Goal: Task Accomplishment & Management: Complete application form

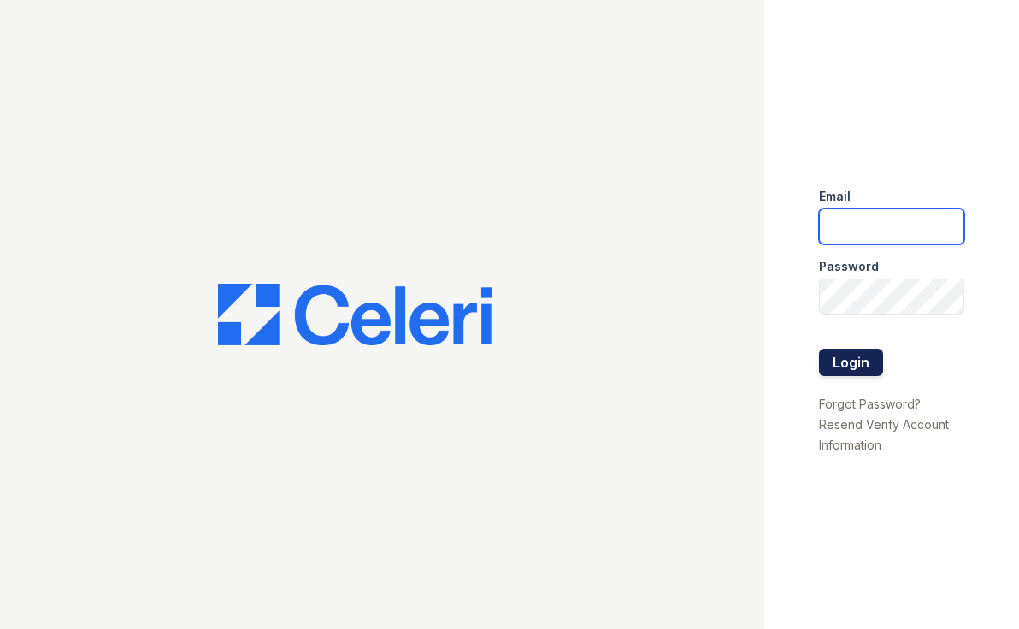
type input "[PERSON_NAME][EMAIL_ADDRESS][DOMAIN_NAME]"
click at [843, 359] on button "Login" at bounding box center [851, 362] width 64 height 27
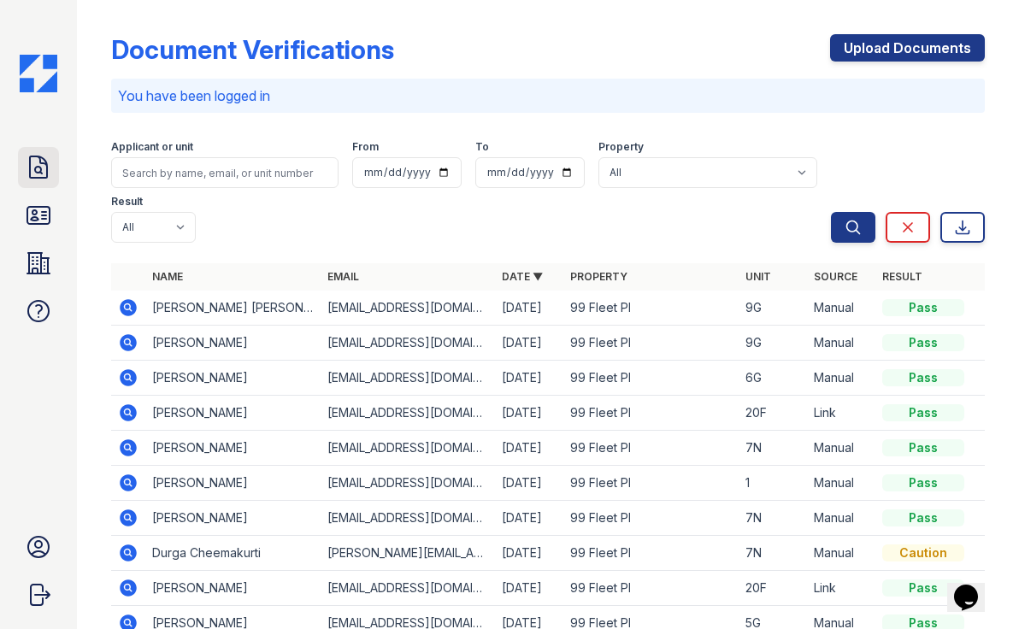
click at [57, 171] on link "Doc Verifications" at bounding box center [38, 167] width 41 height 41
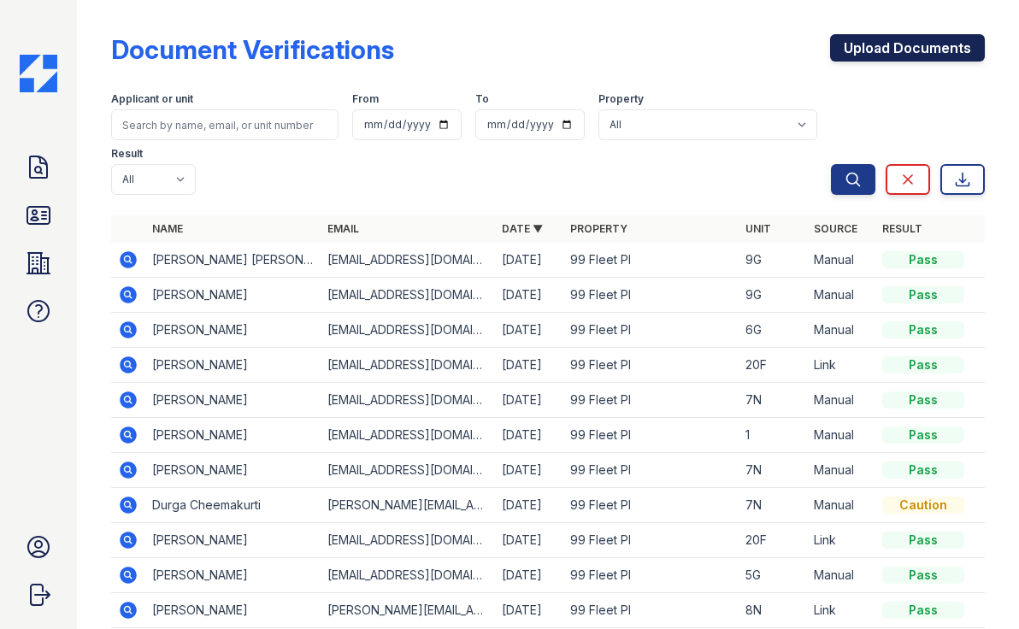
click at [871, 53] on link "Upload Documents" at bounding box center [907, 47] width 155 height 27
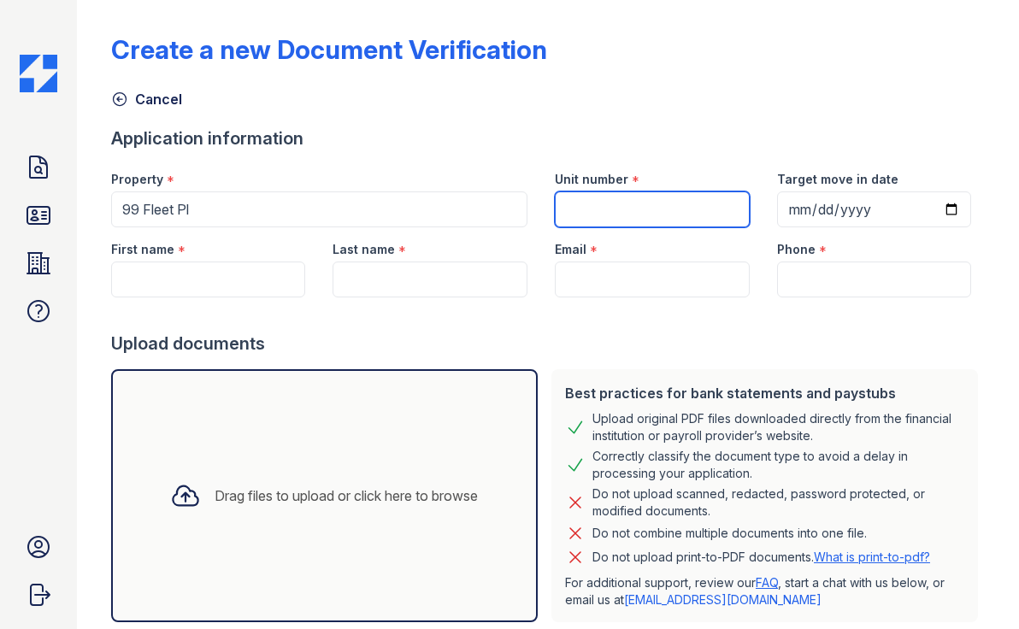
click at [650, 215] on input "Unit number" at bounding box center [652, 209] width 195 height 36
type input "5E"
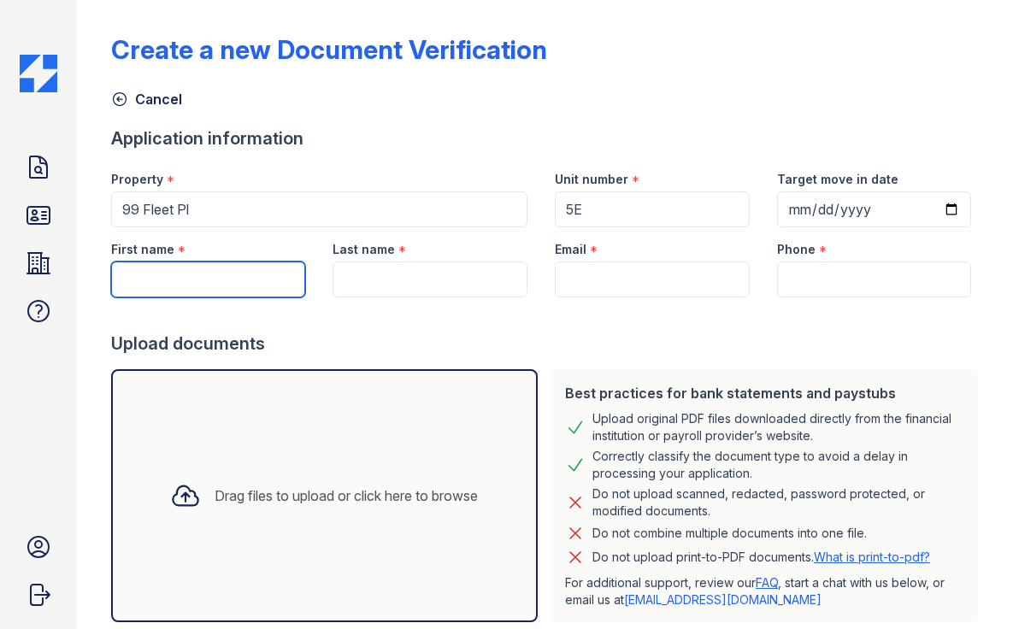
click at [289, 278] on input "First name" at bounding box center [208, 279] width 195 height 36
type input "K"
click at [150, 273] on input "Kinwu" at bounding box center [208, 279] width 195 height 36
type input "K"
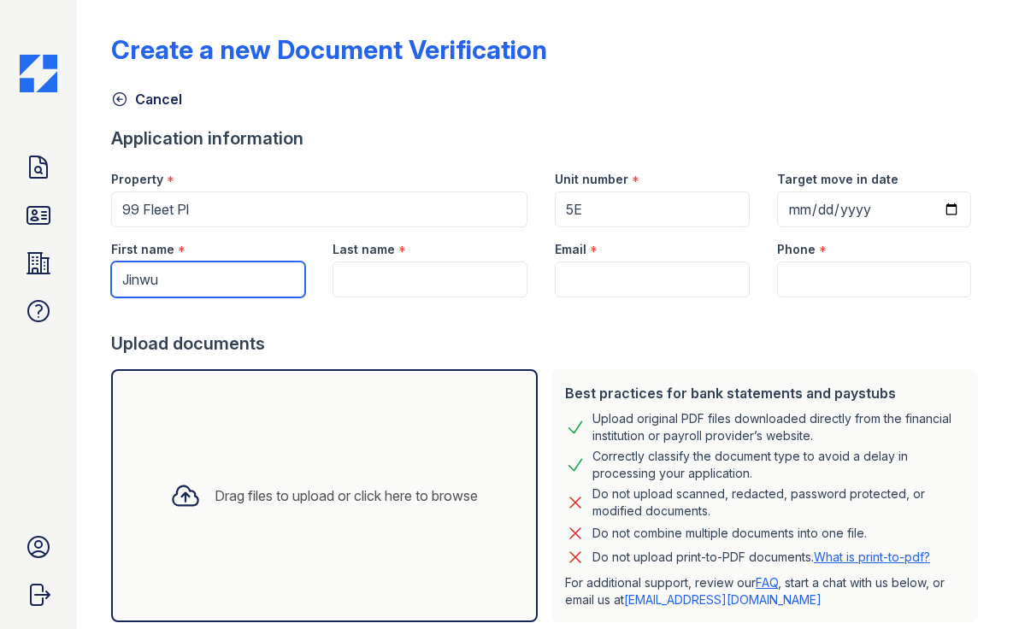
type input "Jinwu"
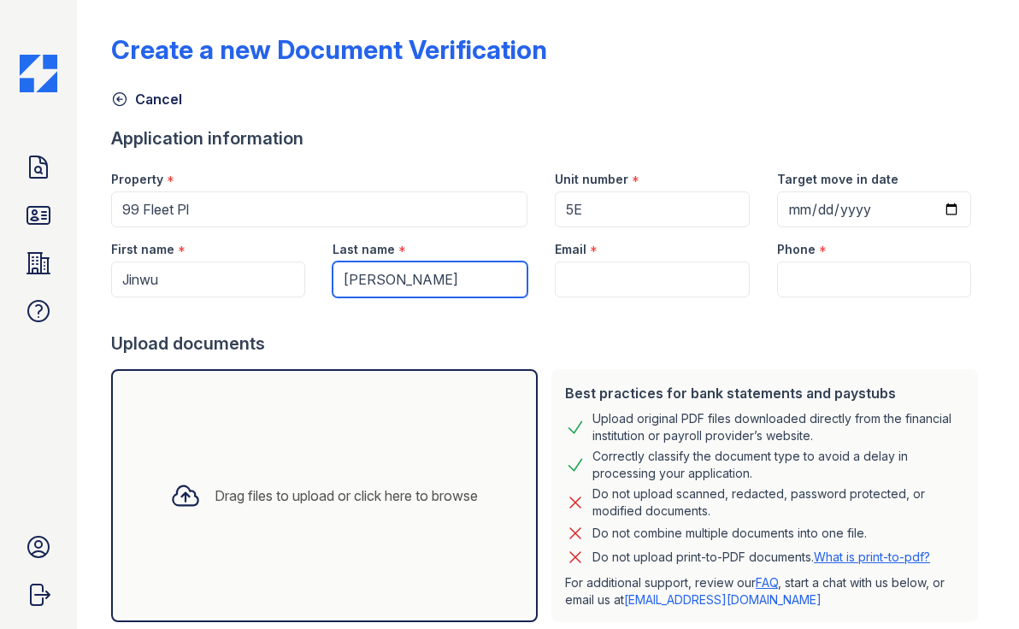
type input "Liu"
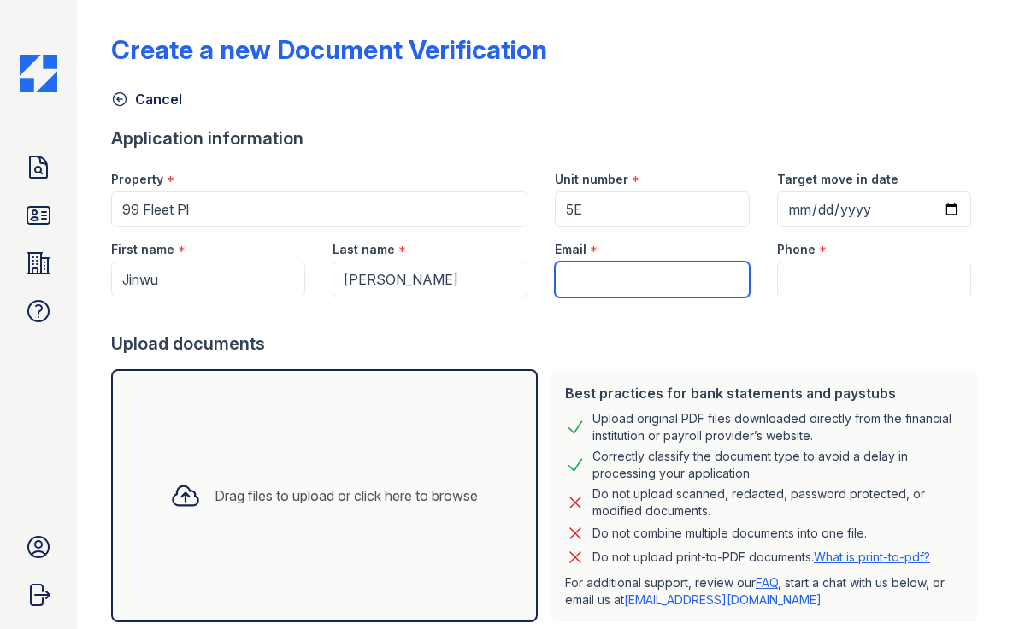
paste input "liujinwu2@gmail.com"
type input "liujinwu2@gmail.com"
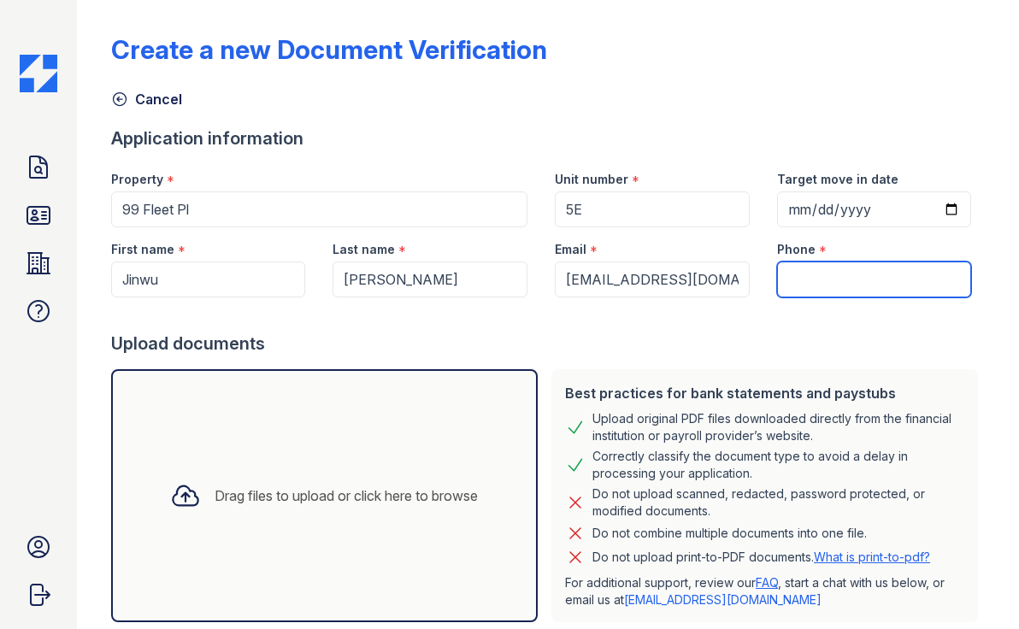
click at [856, 278] on input "Phone" at bounding box center [874, 279] width 195 height 36
paste input ": +1 (929) 459-3570"
drag, startPoint x: 812, startPoint y: 279, endPoint x: 730, endPoint y: 275, distance: 82.1
click at [730, 275] on div "First name * Jinwu Last name * Liu Email * liujinwu2@gmail.com Phone * : +1 (92…" at bounding box center [540, 262] width 887 height 70
type input "(929) 459-3570"
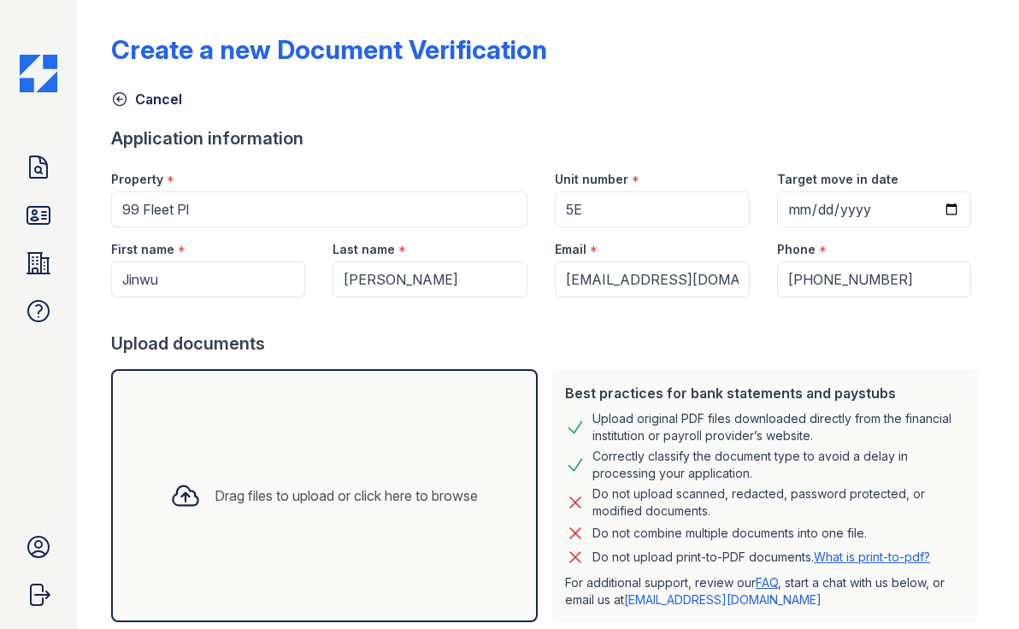
click at [819, 355] on div "Upload documents" at bounding box center [547, 344] width 873 height 24
click at [913, 220] on input "Target move in date" at bounding box center [874, 209] width 195 height 36
click at [957, 216] on input "Target move in date" at bounding box center [874, 209] width 195 height 36
type input "2025-10-27"
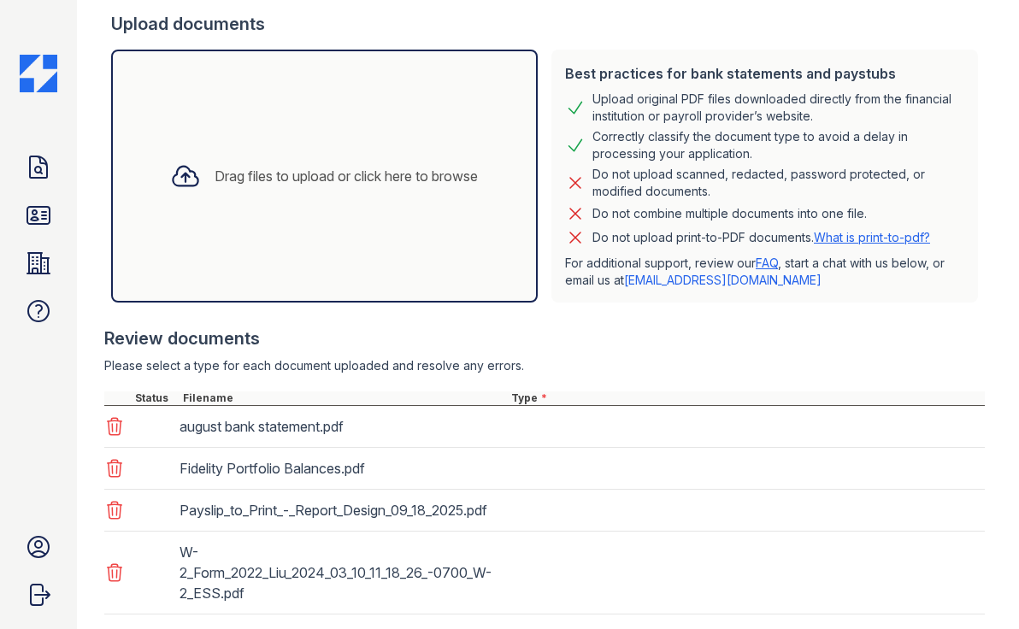
scroll to position [445, 0]
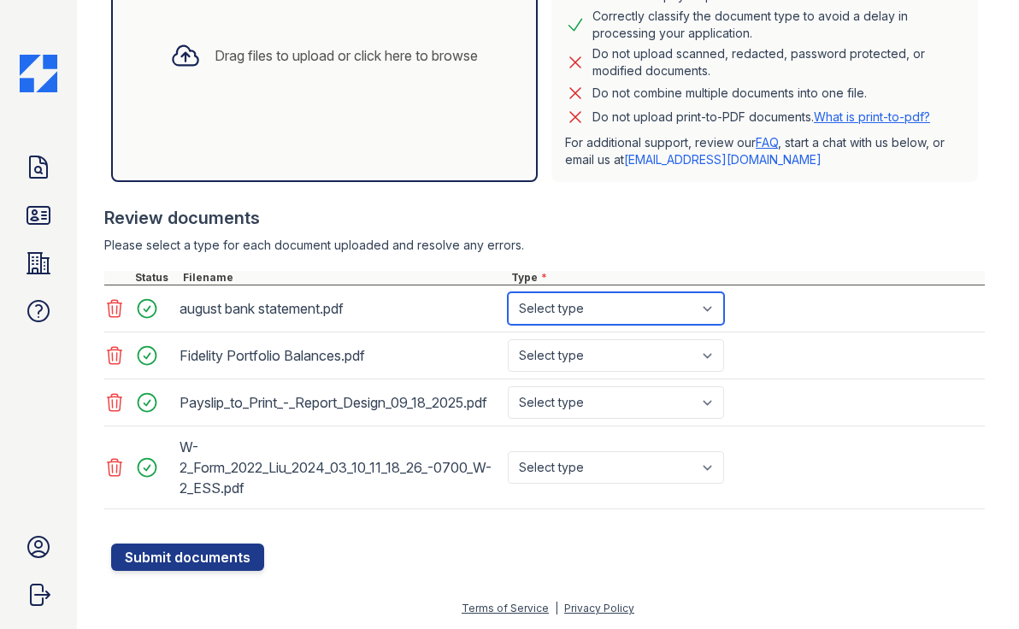
click at [623, 309] on select "Select type Paystub Bank Statement Offer Letter Tax Documents Benefit Award Let…" at bounding box center [616, 308] width 216 height 32
select select "bank_statement"
click at [508, 292] on select "Select type Paystub Bank Statement Offer Letter Tax Documents Benefit Award Let…" at bounding box center [616, 308] width 216 height 32
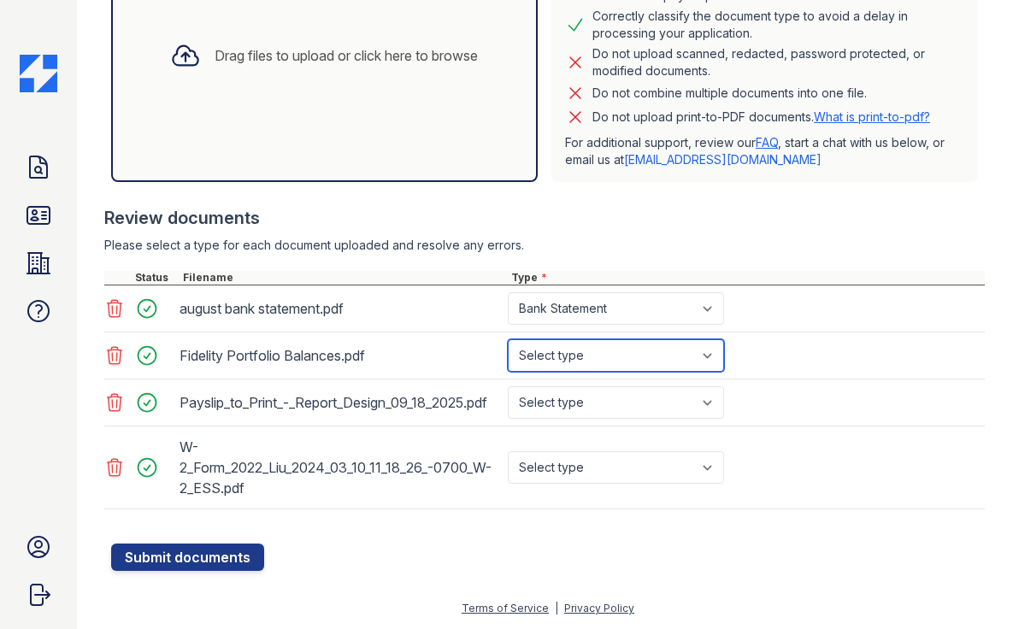
click at [617, 361] on select "Select type Paystub Bank Statement Offer Letter Tax Documents Benefit Award Let…" at bounding box center [616, 355] width 216 height 32
click at [508, 339] on select "Select type Paystub Bank Statement Offer Letter Tax Documents Benefit Award Let…" at bounding box center [616, 355] width 216 height 32
click at [640, 355] on select "Select type Paystub Bank Statement Offer Letter Tax Documents Benefit Award Let…" at bounding box center [616, 355] width 216 height 32
select select "investment_account_statement"
click at [508, 339] on select "Select type Paystub Bank Statement Offer Letter Tax Documents Benefit Award Let…" at bounding box center [616, 355] width 216 height 32
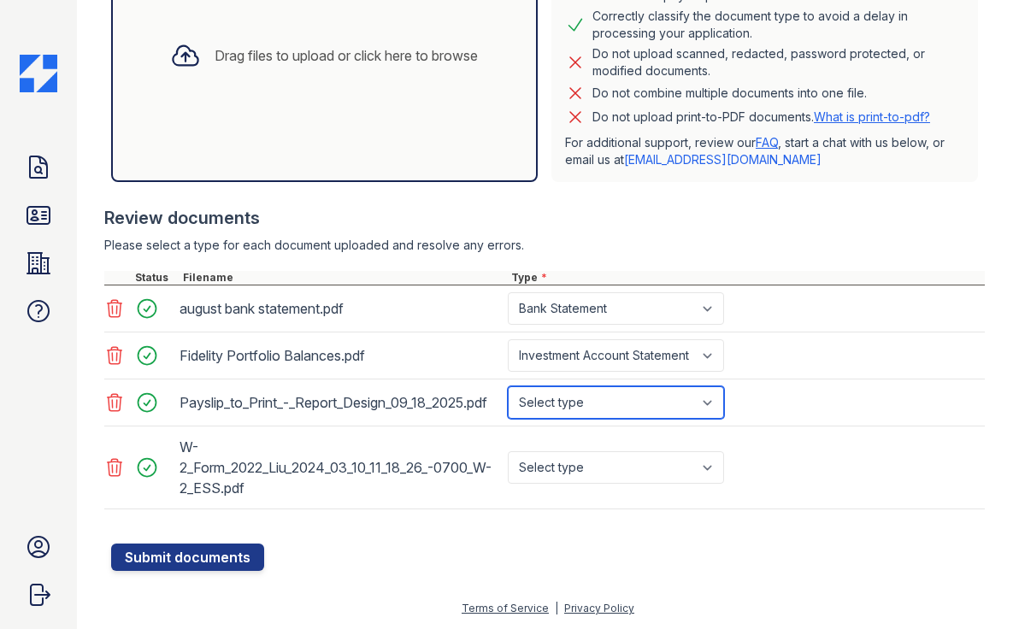
click at [644, 400] on select "Select type Paystub Bank Statement Offer Letter Tax Documents Benefit Award Let…" at bounding box center [616, 402] width 216 height 32
select select "paystub"
click at [508, 389] on select "Select type Paystub Bank Statement Offer Letter Tax Documents Benefit Award Let…" at bounding box center [616, 402] width 216 height 32
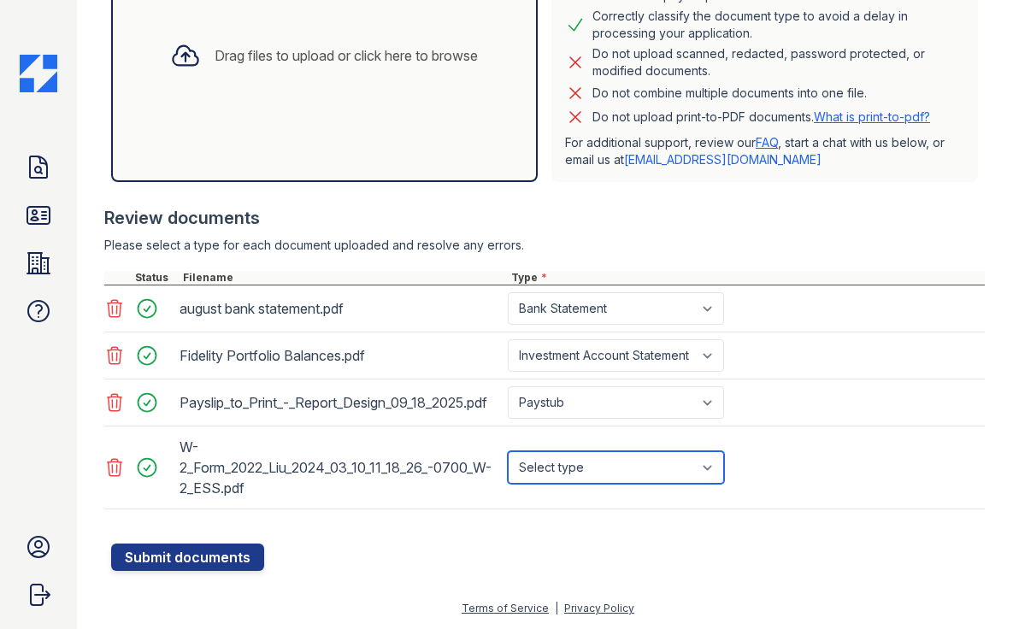
click at [627, 473] on select "Select type Paystub Bank Statement Offer Letter Tax Documents Benefit Award Let…" at bounding box center [616, 467] width 216 height 32
select select "tax_documents"
click at [508, 461] on select "Select type Paystub Bank Statement Offer Letter Tax Documents Benefit Award Let…" at bounding box center [616, 467] width 216 height 32
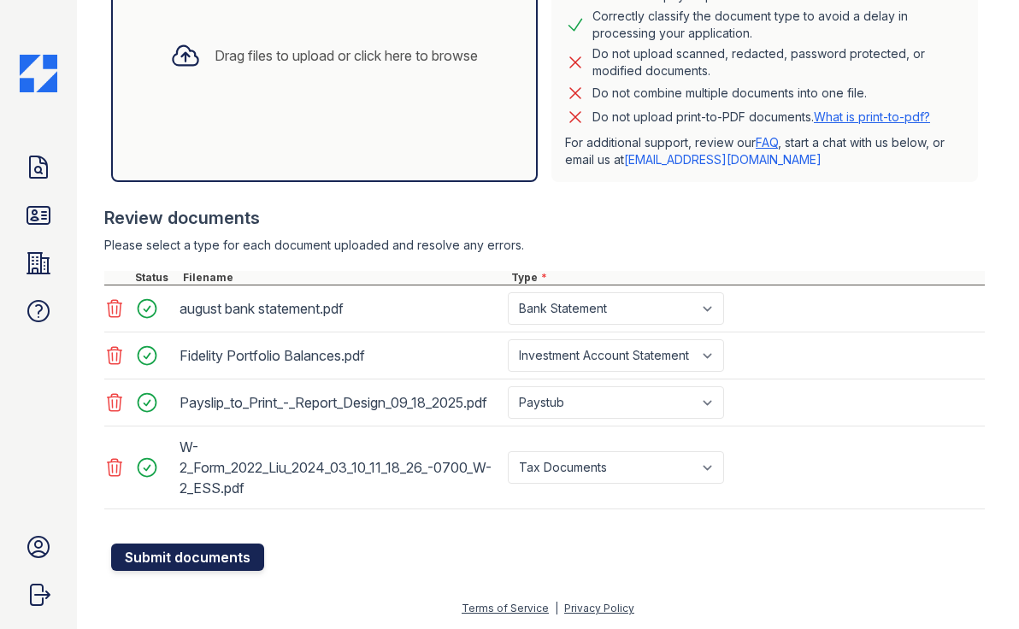
click at [224, 571] on button "Submit documents" at bounding box center [187, 556] width 153 height 27
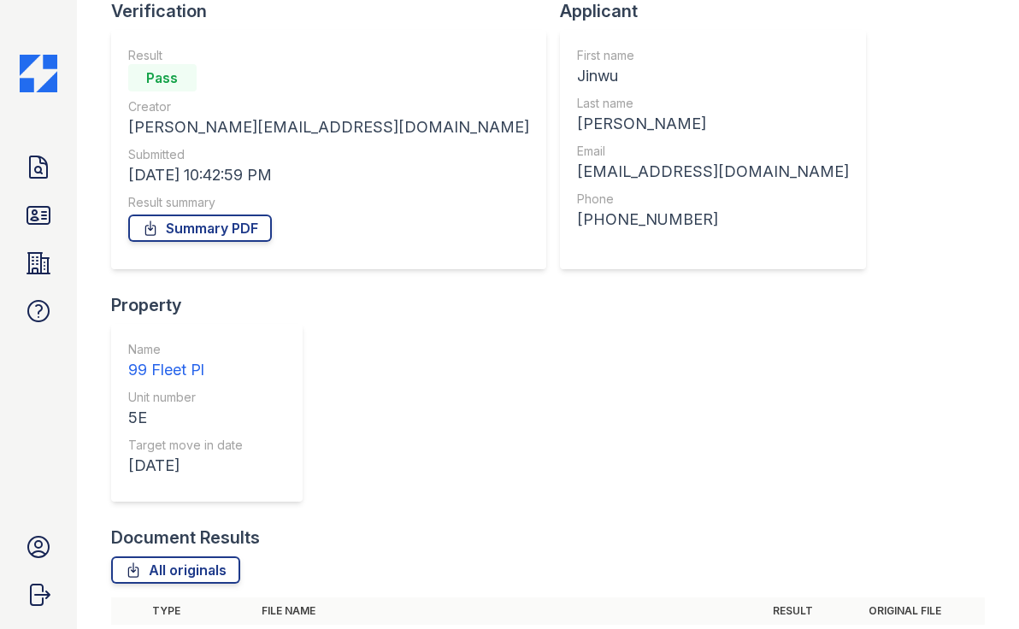
scroll to position [205, 0]
